Goal: Book appointment/travel/reservation

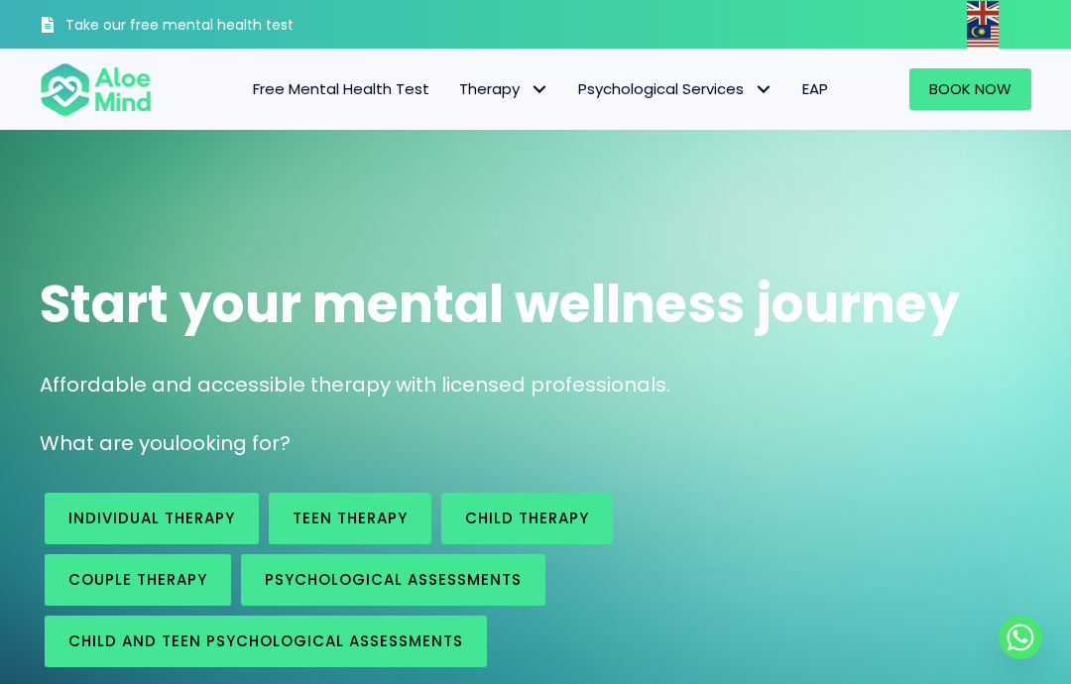
click at [981, 93] on span "Book Now" at bounding box center [970, 88] width 82 height 21
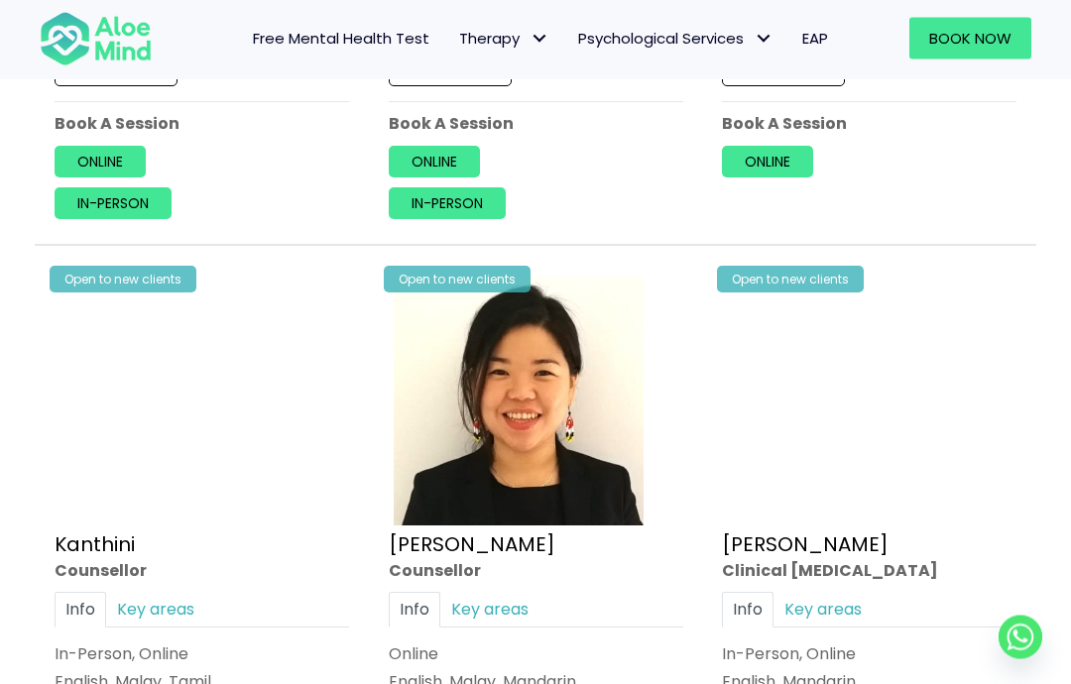
scroll to position [2962, 0]
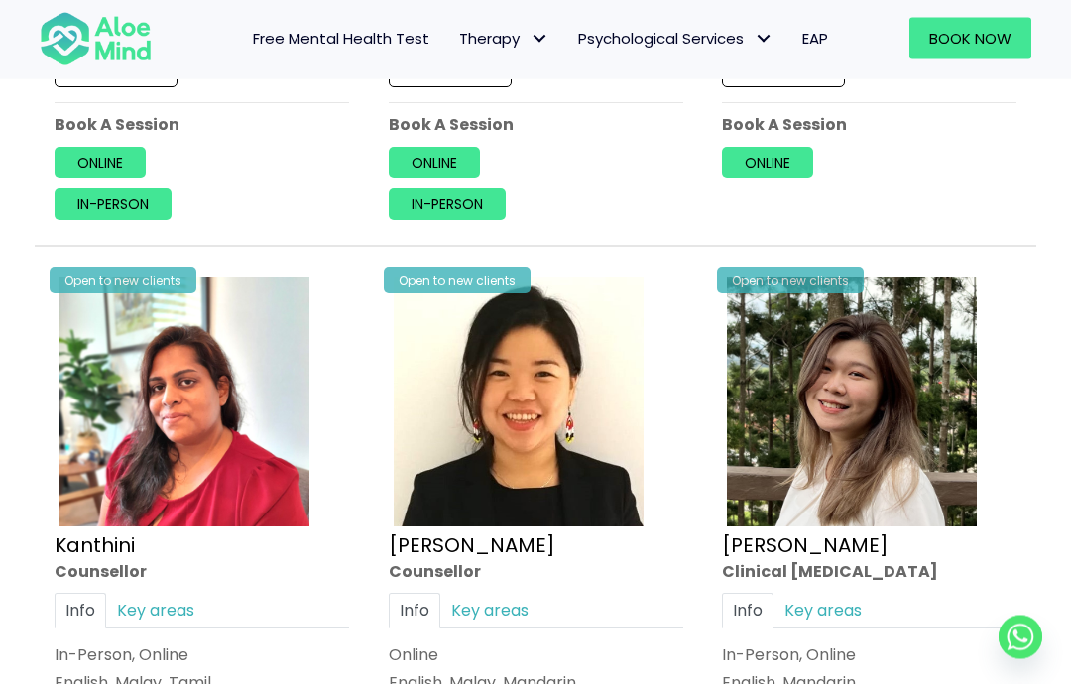
click at [581, 411] on img at bounding box center [519, 403] width 250 height 250
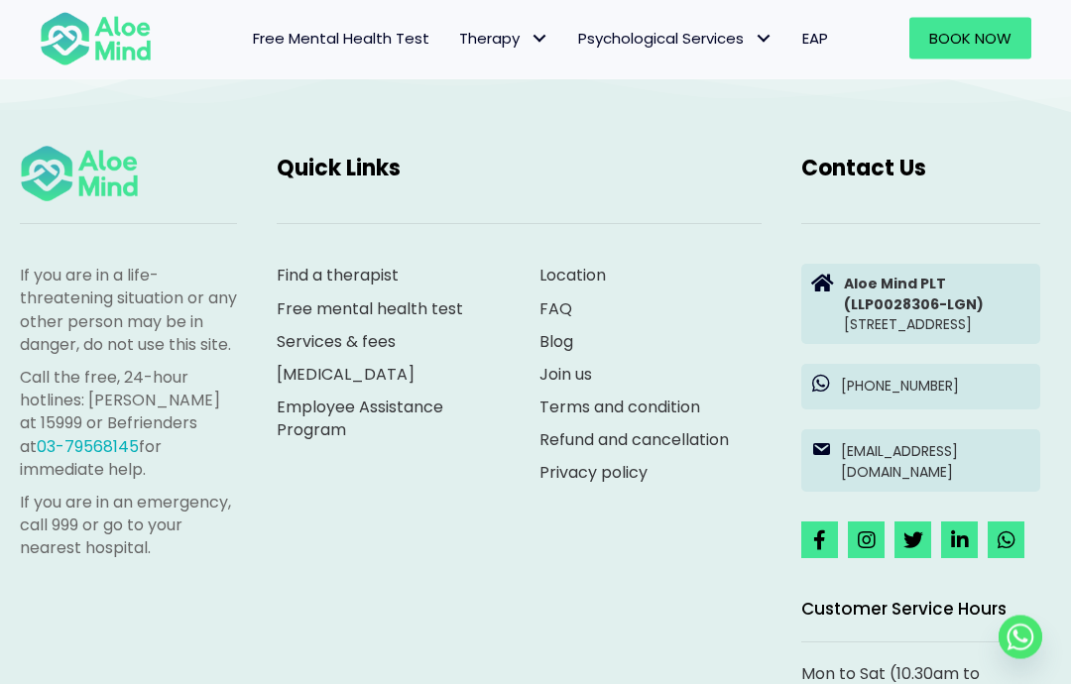
scroll to position [2039, 0]
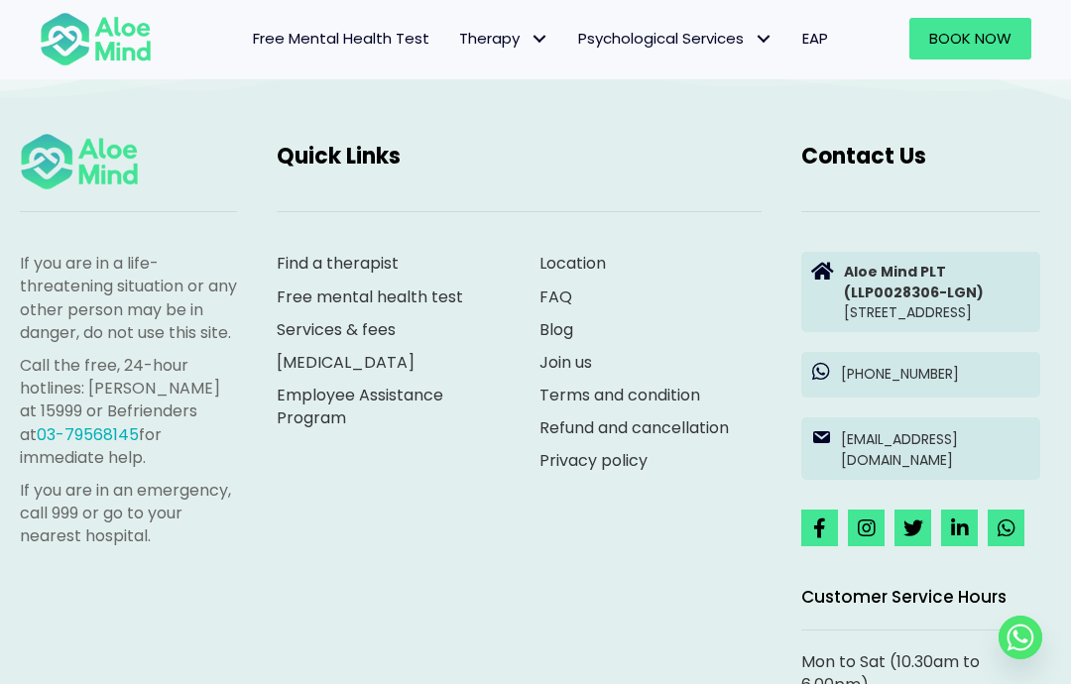
click at [1008, 47] on span "Book Now" at bounding box center [970, 38] width 82 height 21
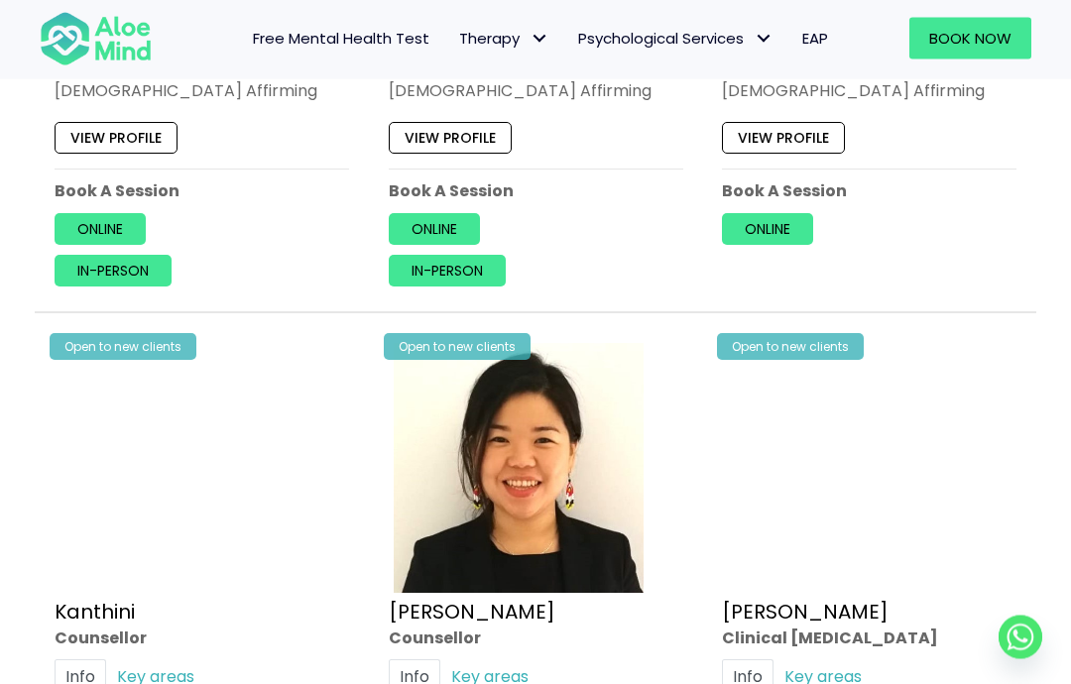
scroll to position [2972, 0]
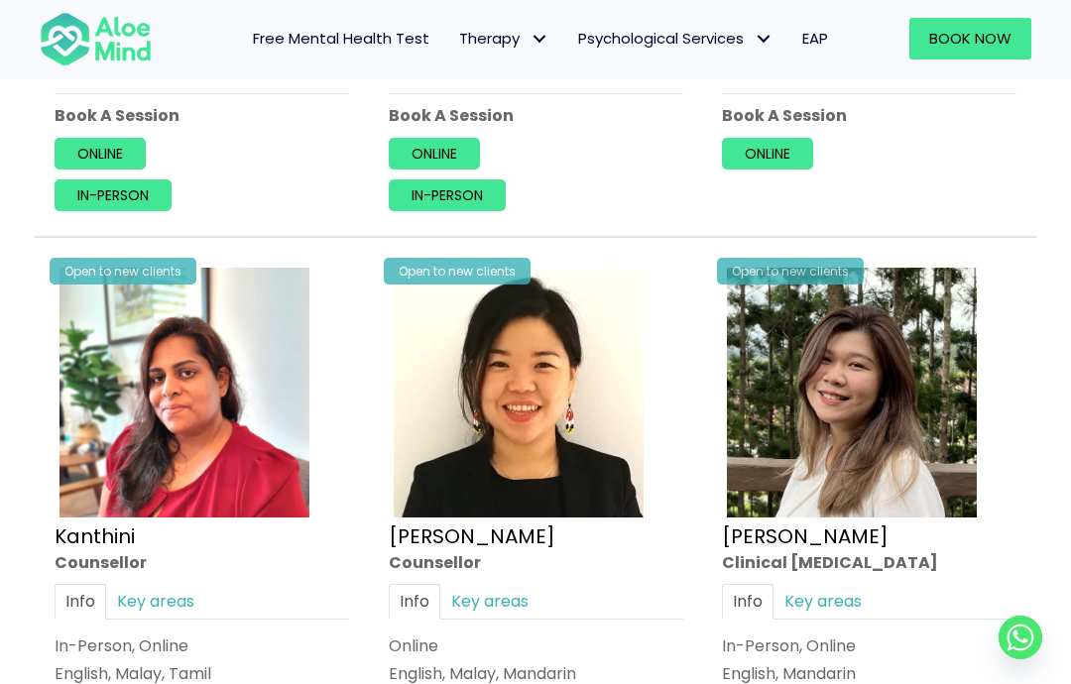
click at [603, 465] on img at bounding box center [519, 393] width 250 height 250
